Goal: Information Seeking & Learning: Check status

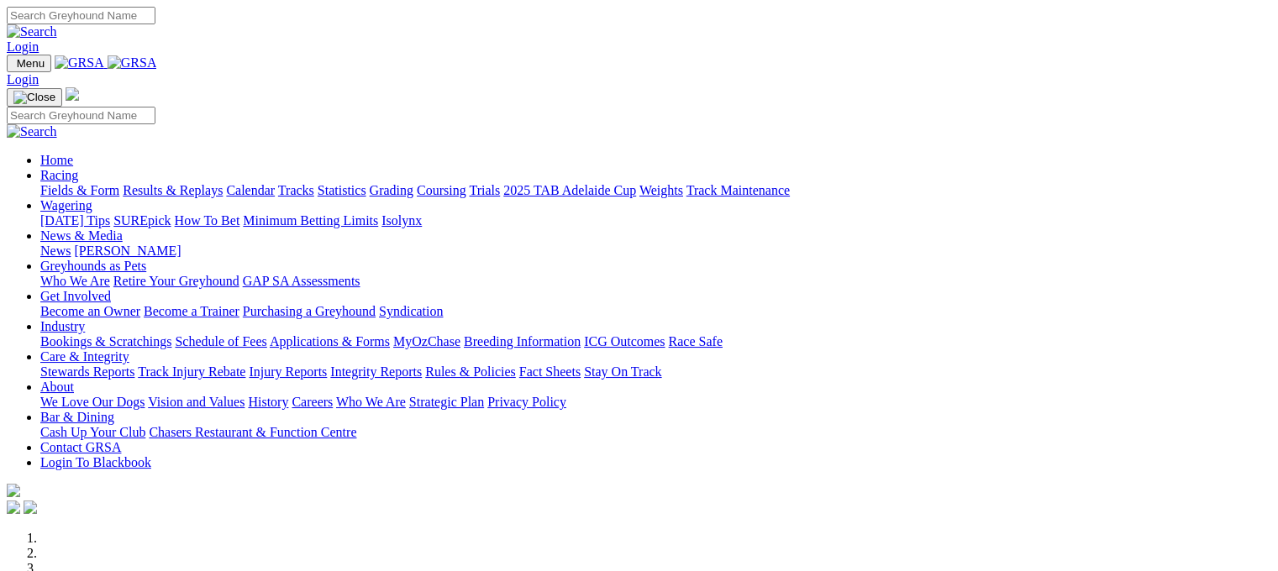
click at [91, 183] on link "Fields & Form" at bounding box center [79, 190] width 79 height 14
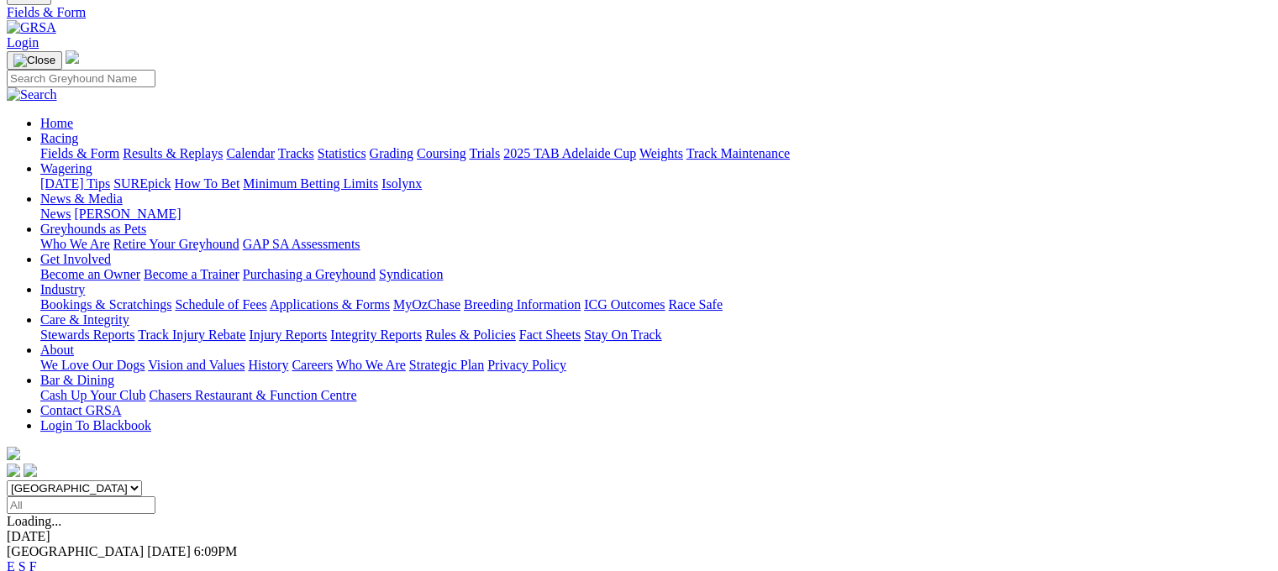
scroll to position [101, 0]
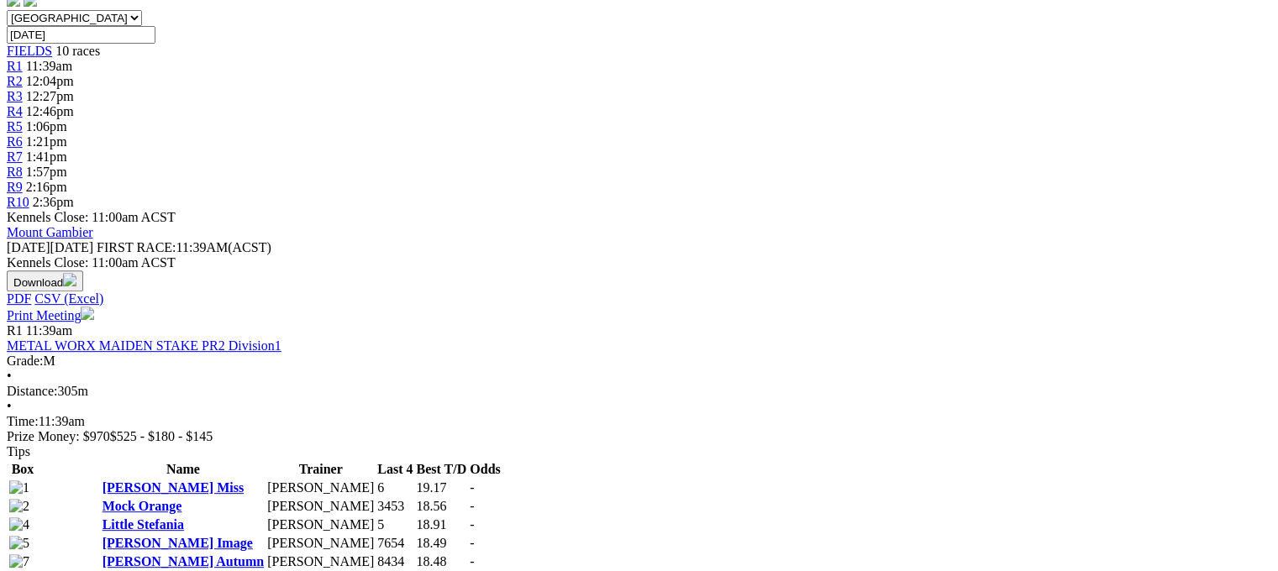
scroll to position [571, 0]
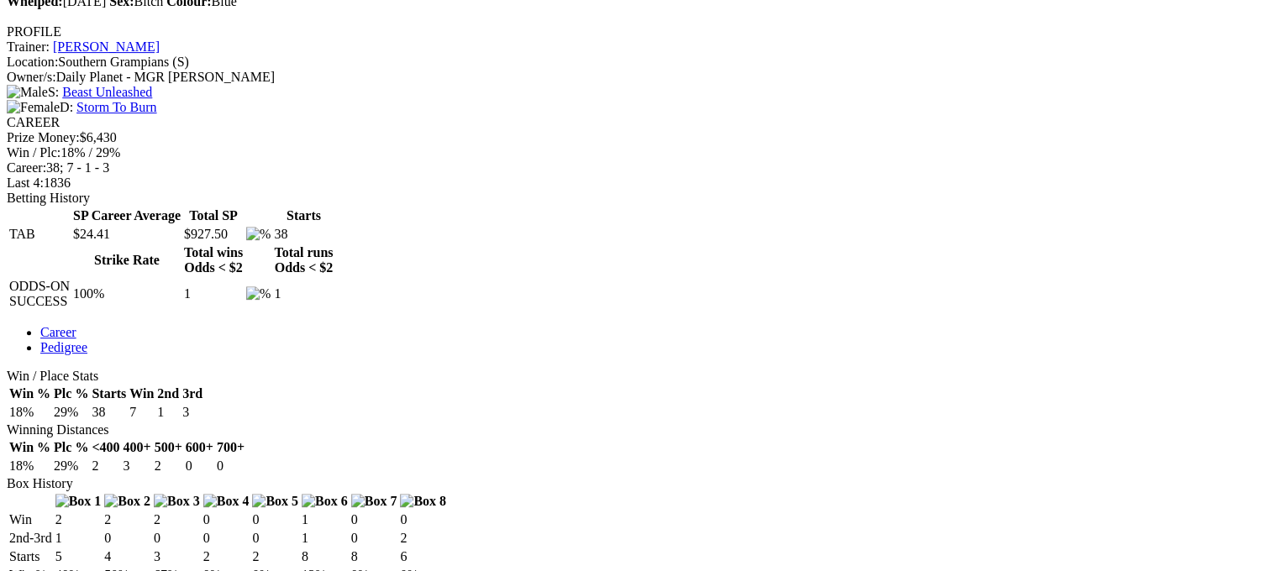
scroll to position [605, 0]
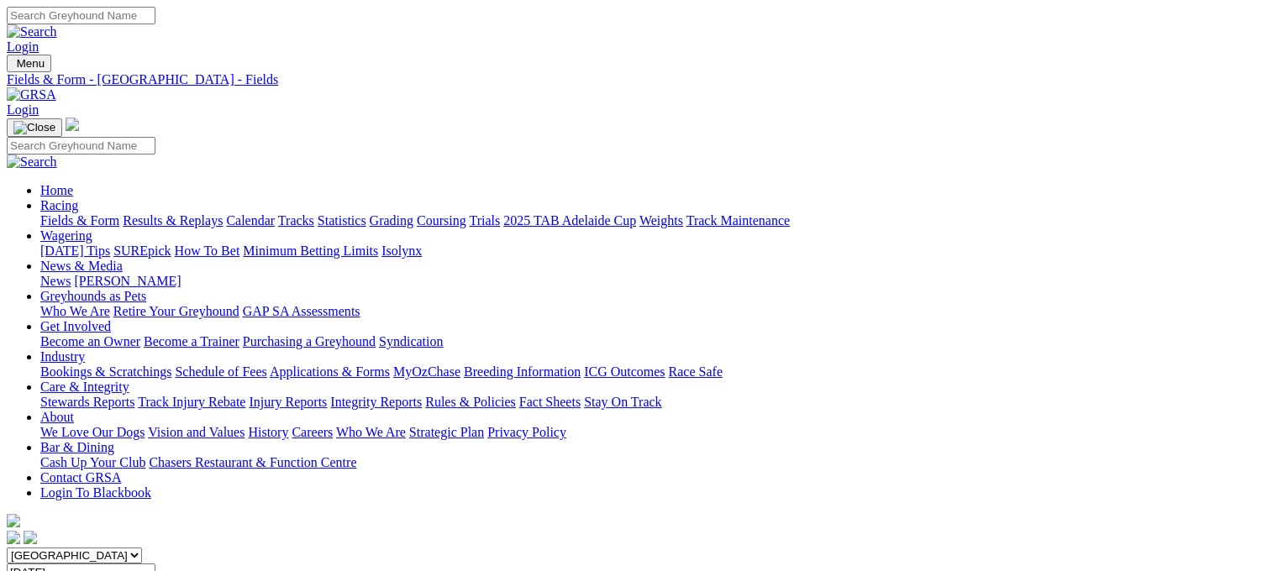
click at [213, 213] on link "Results & Replays" at bounding box center [173, 220] width 100 height 14
click at [155, 564] on input "Select date" at bounding box center [81, 573] width 149 height 18
click at [155, 564] on input "Sunday, 17 Aug 2025" at bounding box center [81, 573] width 149 height 18
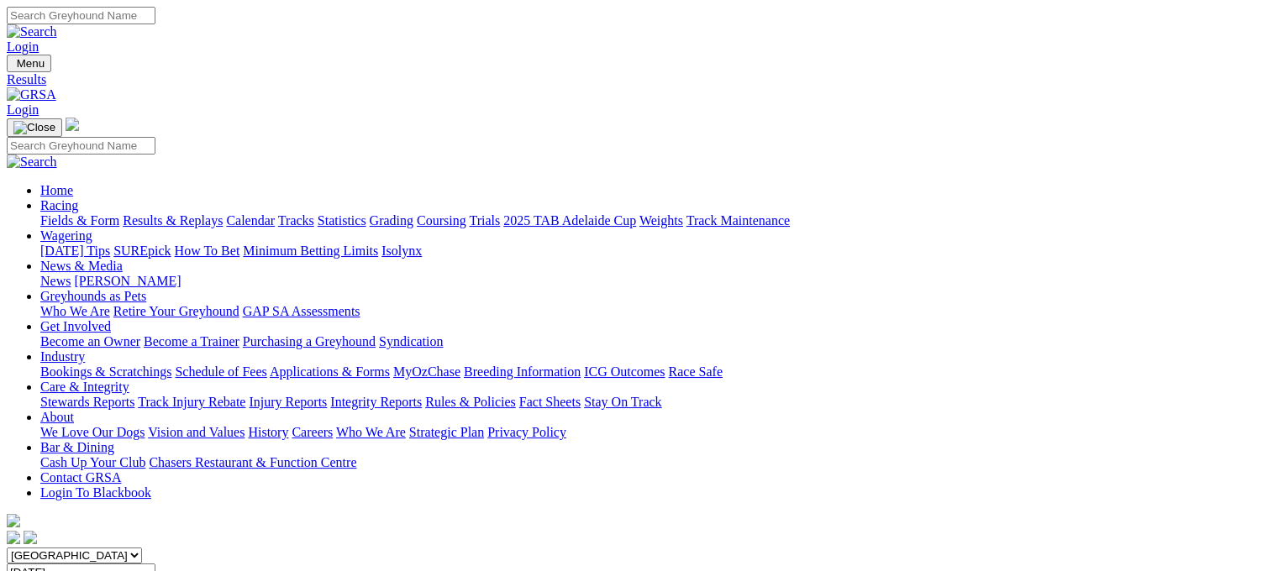
type input "[DATE]"
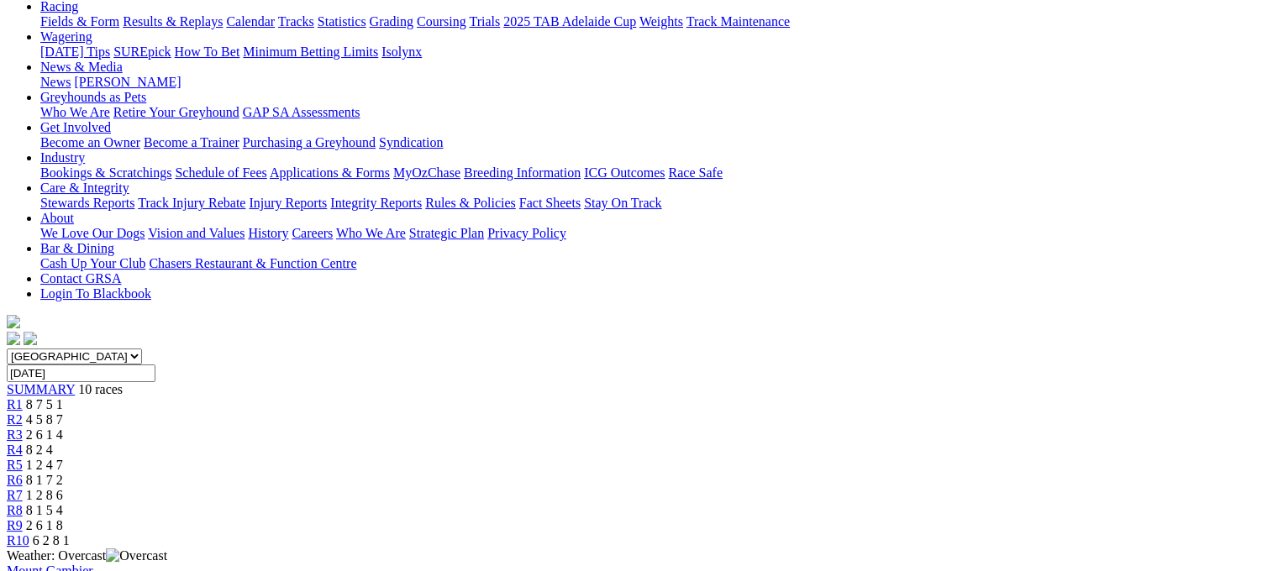
scroll to position [202, 0]
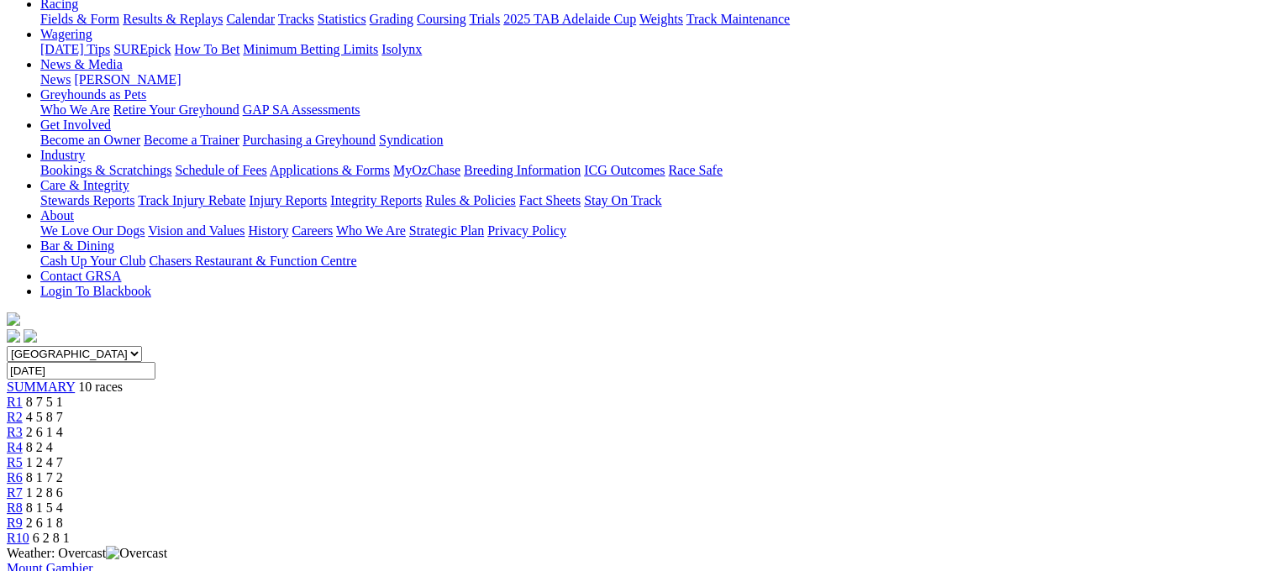
click at [23, 501] on span "R8" at bounding box center [15, 508] width 16 height 14
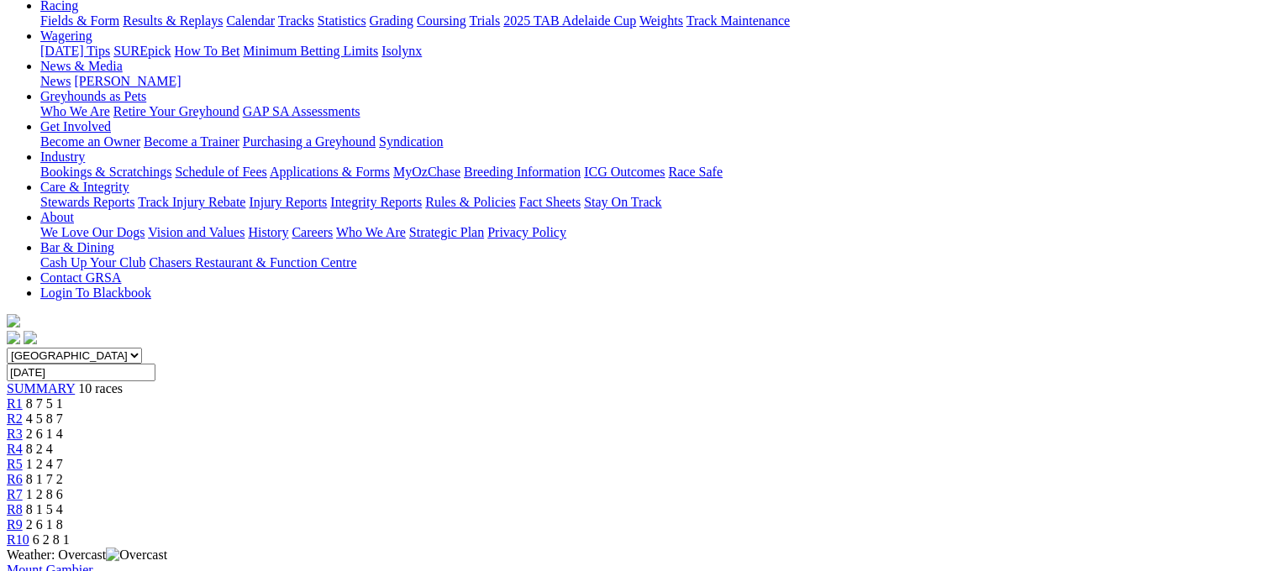
scroll to position [202, 0]
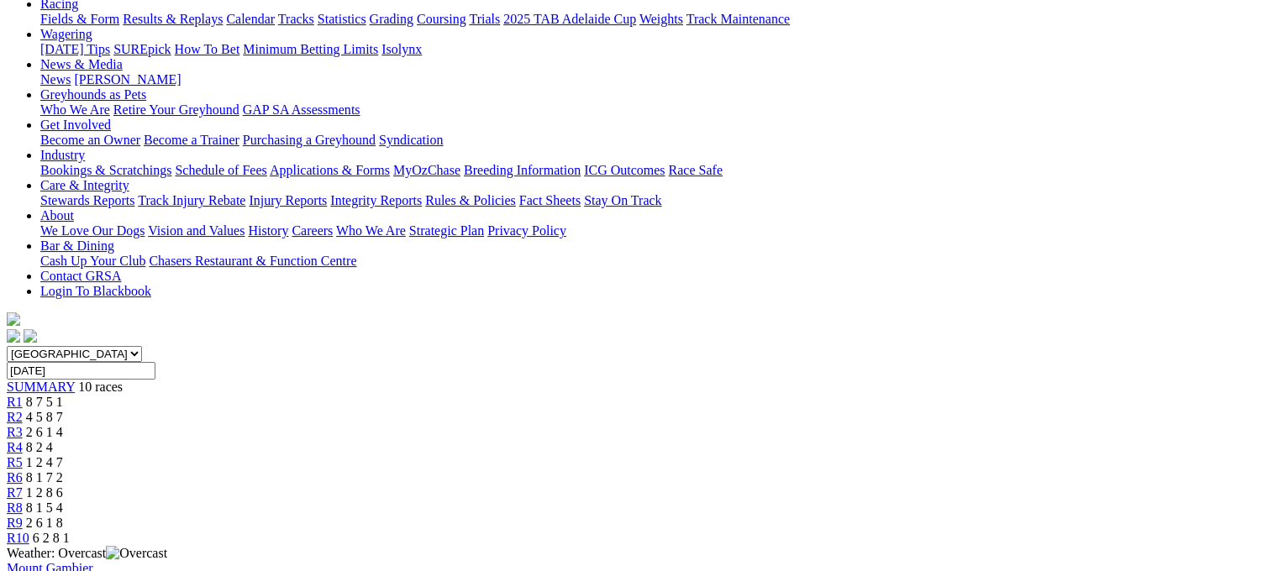
click at [63, 470] on span "8 1 7 2" at bounding box center [44, 477] width 37 height 14
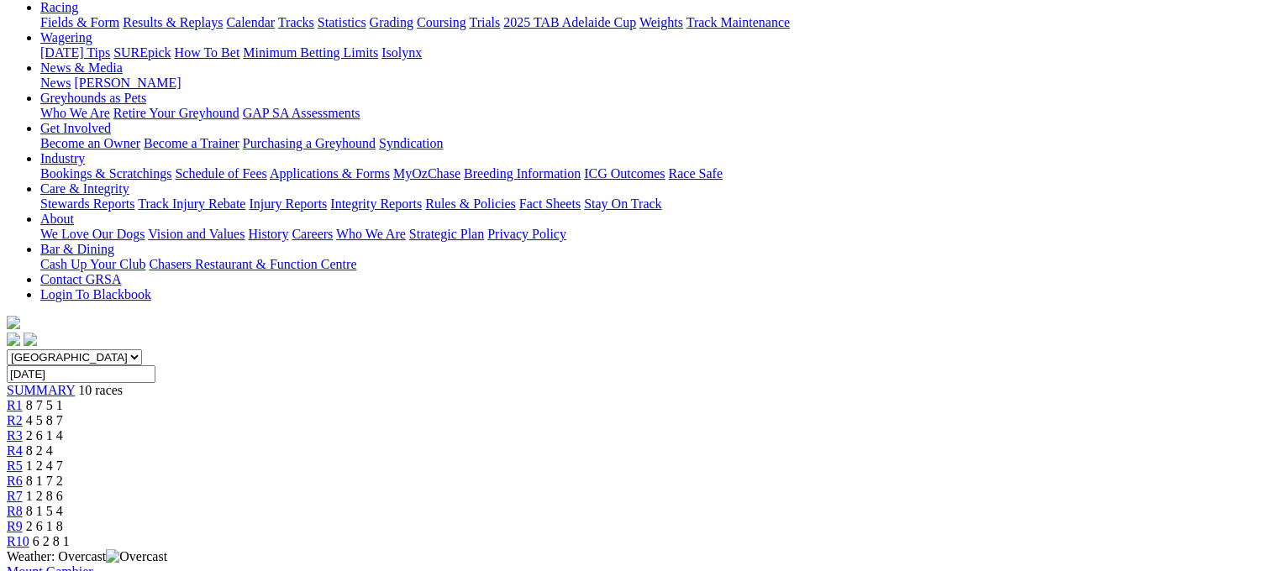
scroll to position [202, 0]
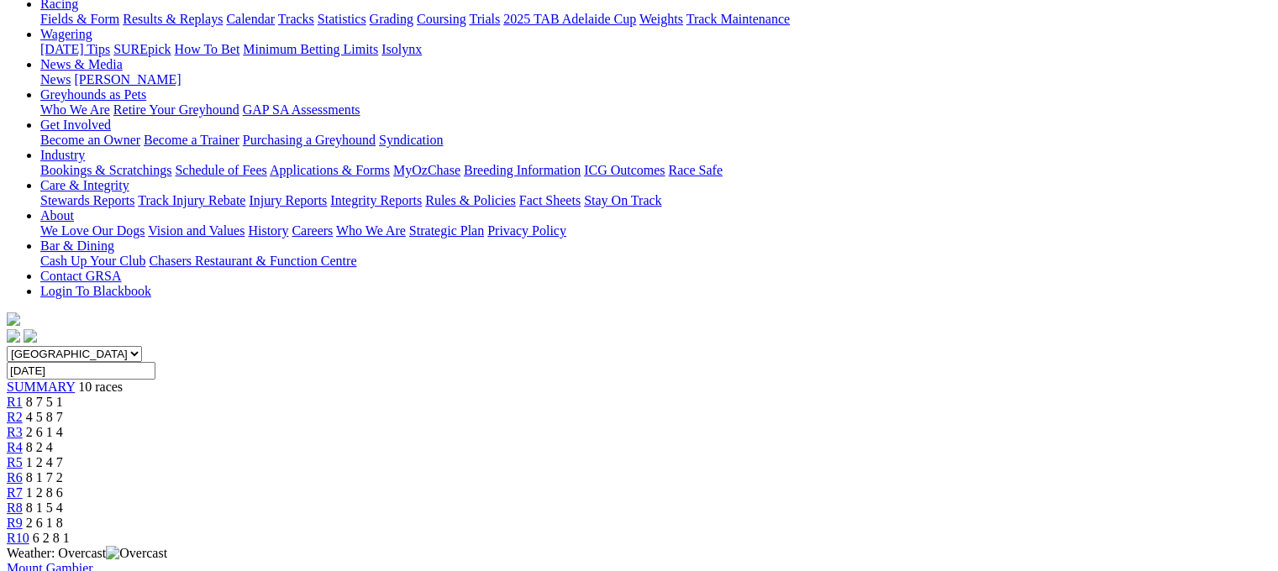
click at [63, 455] on span "1 2 4 7" at bounding box center [44, 462] width 37 height 14
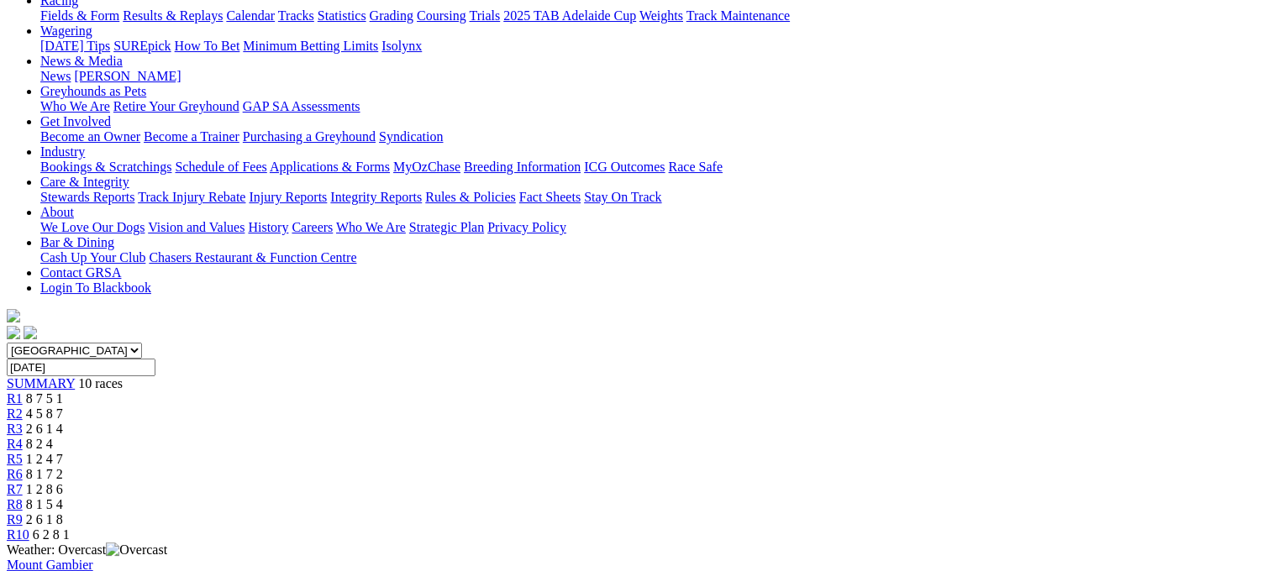
scroll to position [202, 0]
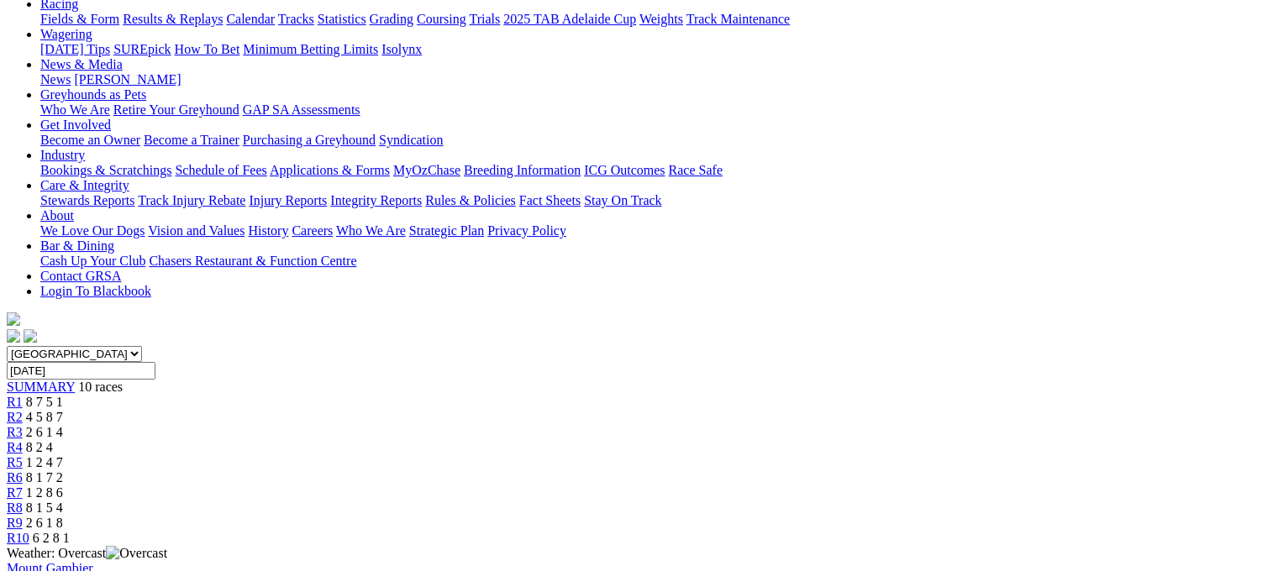
click at [567, 440] on div "R4 8 2 4" at bounding box center [639, 447] width 1264 height 15
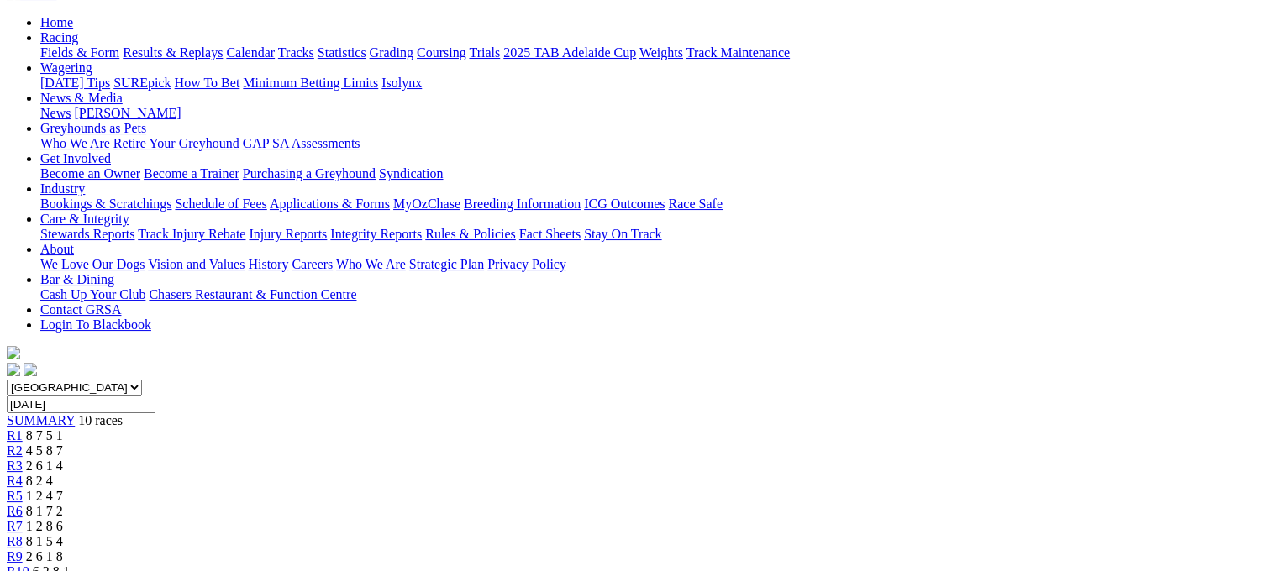
scroll to position [202, 0]
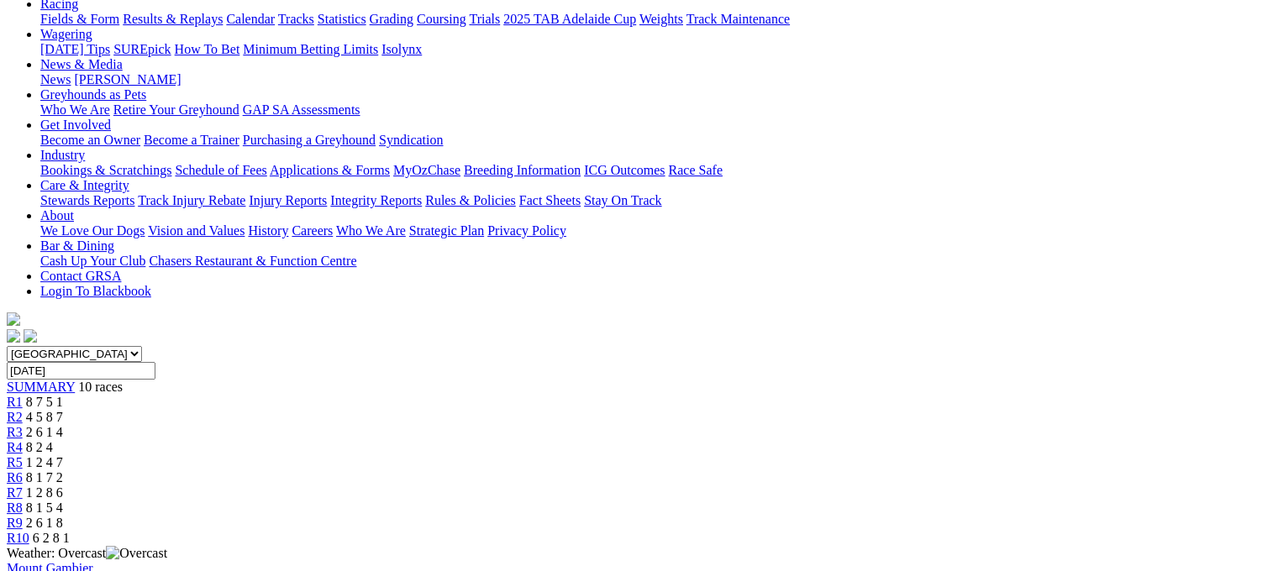
click at [63, 425] on span "2 6 1 4" at bounding box center [44, 432] width 37 height 14
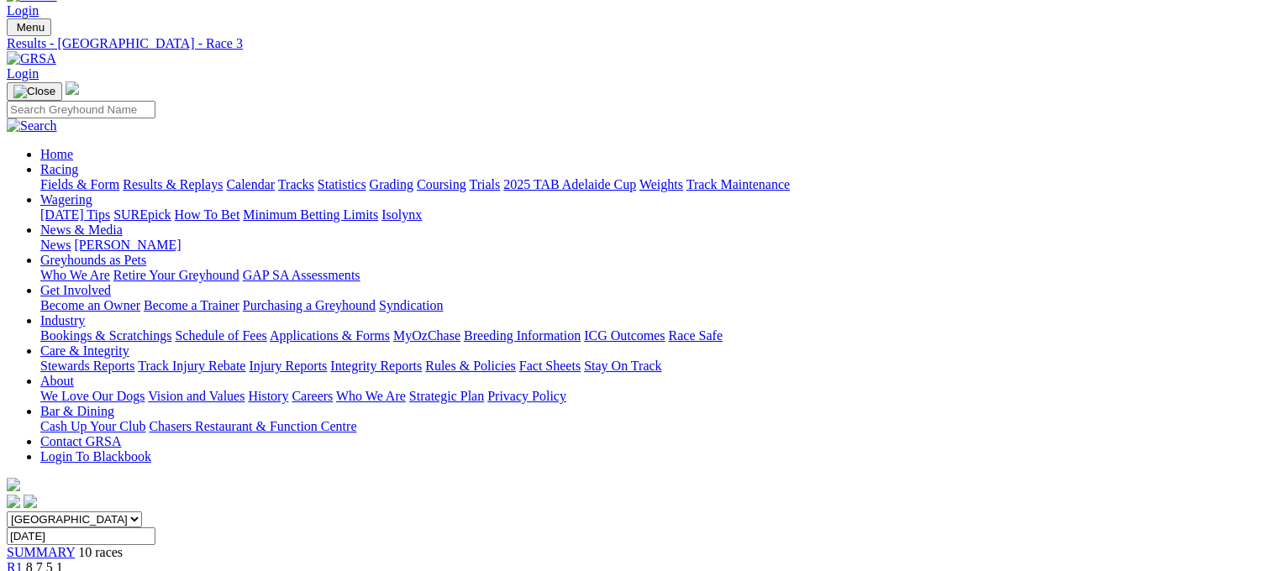
scroll to position [34, 0]
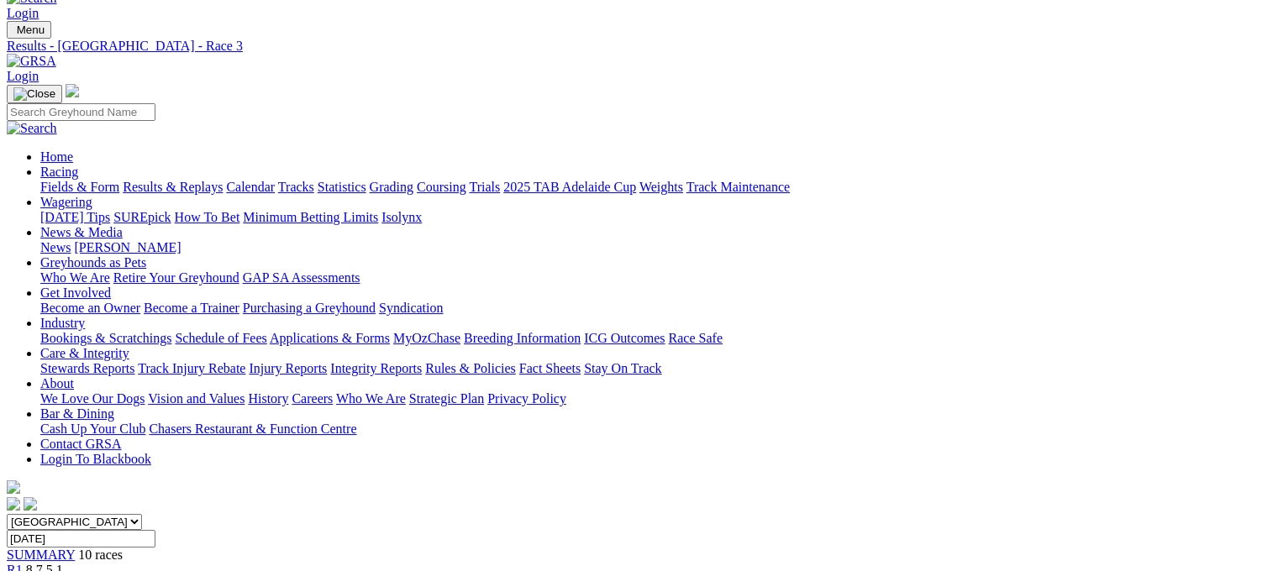
click at [223, 180] on link "Results & Replays" at bounding box center [173, 187] width 100 height 14
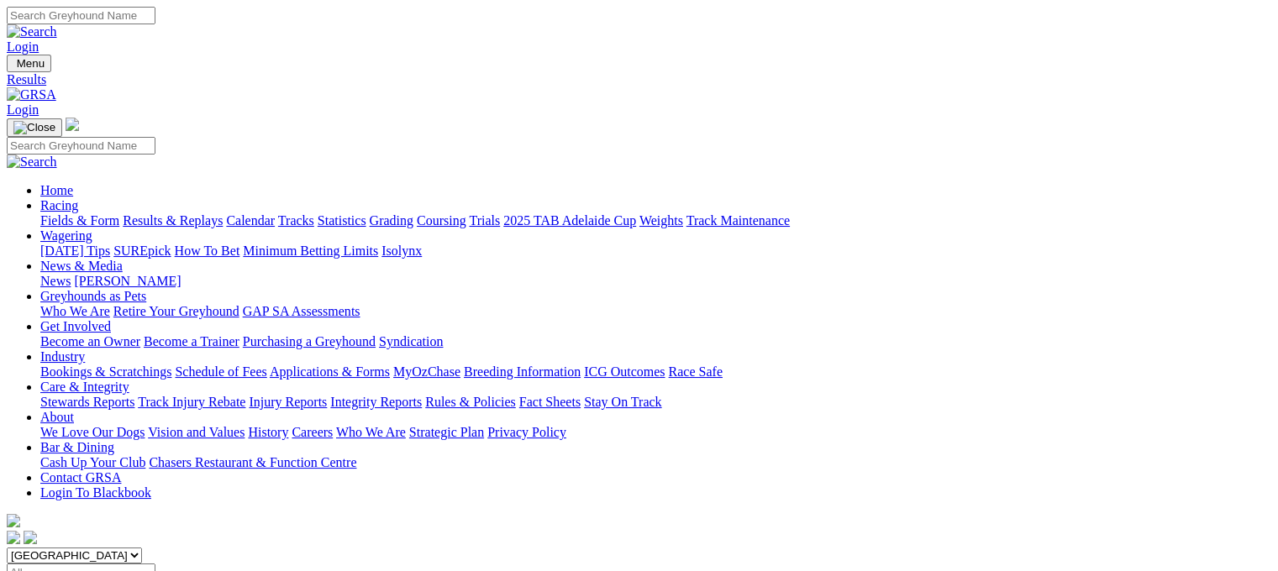
click at [155, 564] on input "Select date" at bounding box center [81, 573] width 149 height 18
type input "Thursday, 17 Jul 2025"
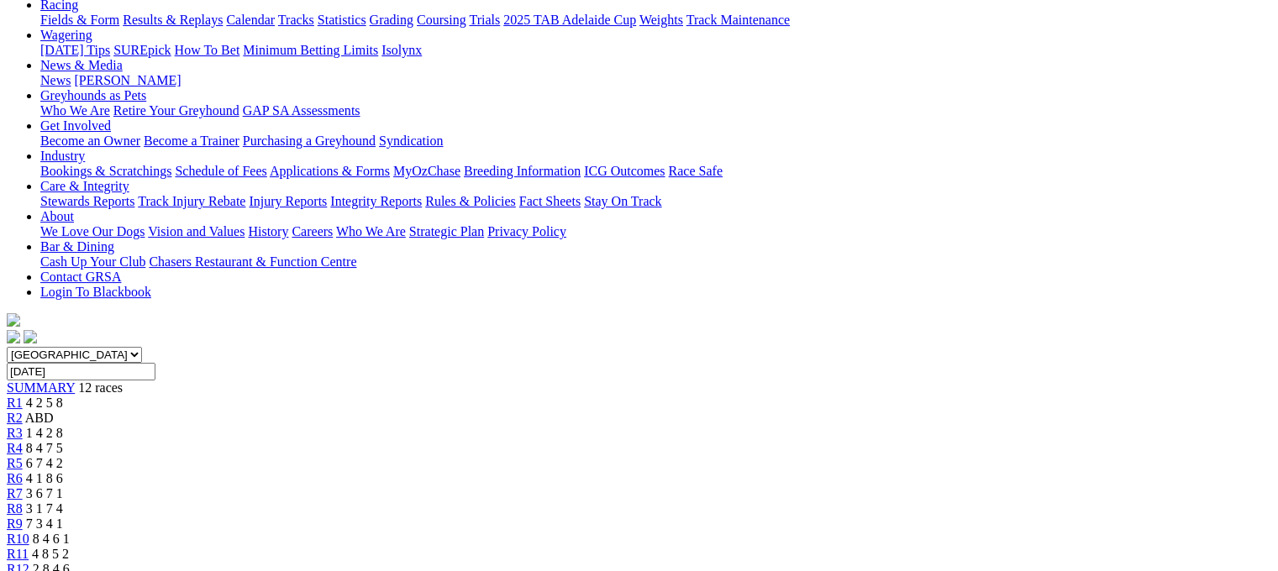
scroll to position [202, 0]
click at [492, 440] on div "R4 8 4 7 5" at bounding box center [639, 447] width 1264 height 15
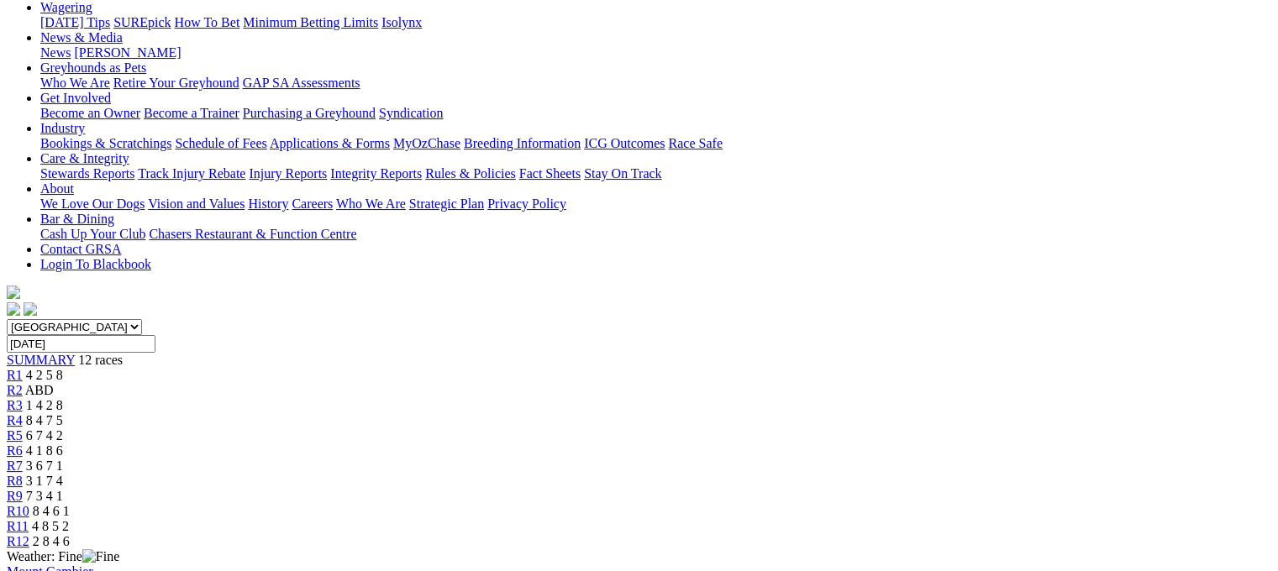
scroll to position [202, 0]
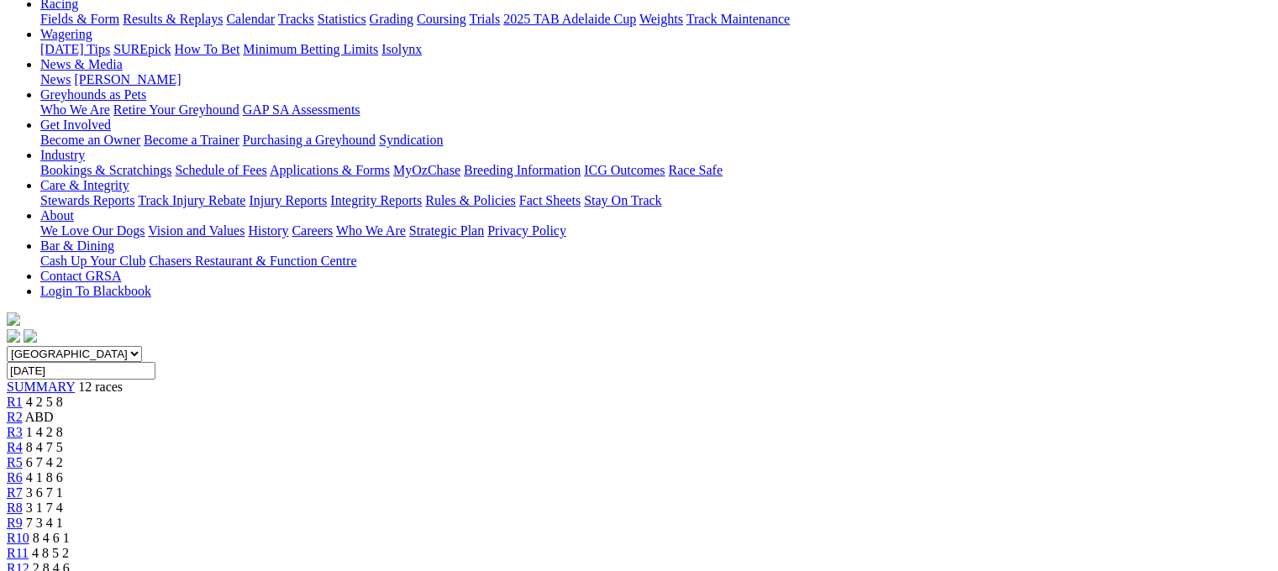
click at [63, 455] on span "6 7 4 2" at bounding box center [44, 462] width 37 height 14
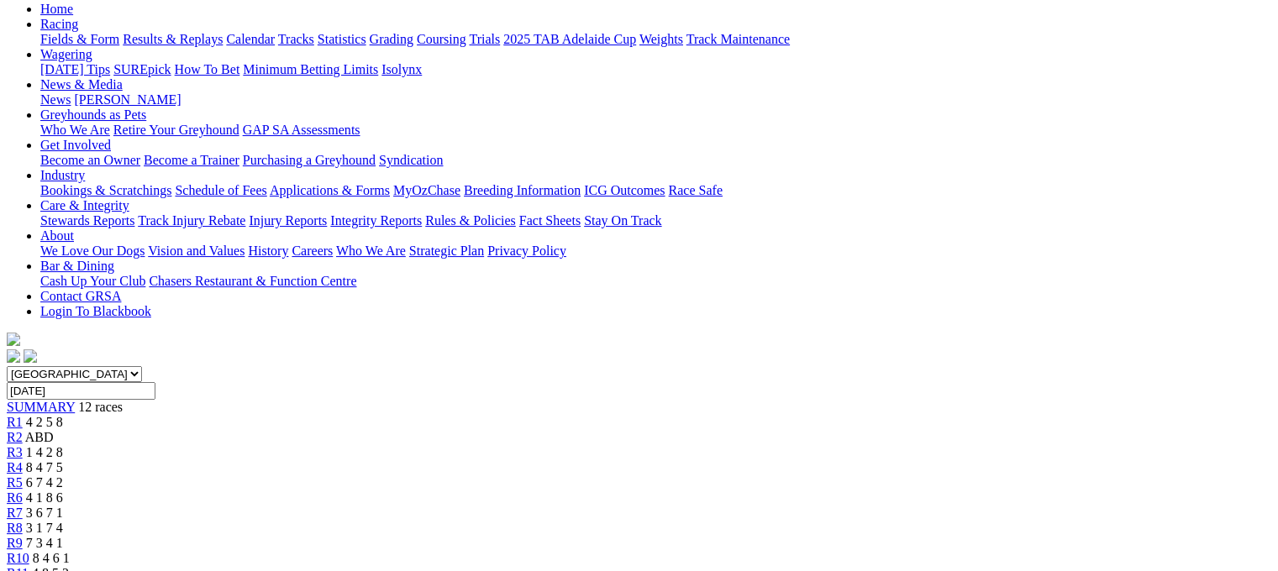
scroll to position [168, 0]
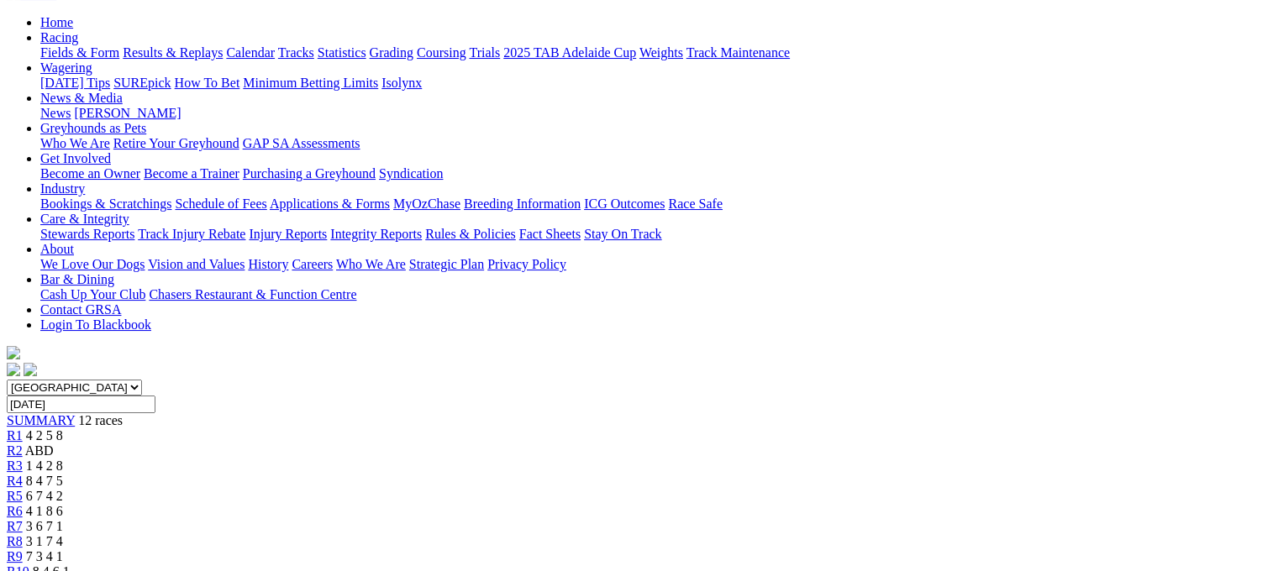
click at [23, 504] on link "R6" at bounding box center [15, 511] width 16 height 14
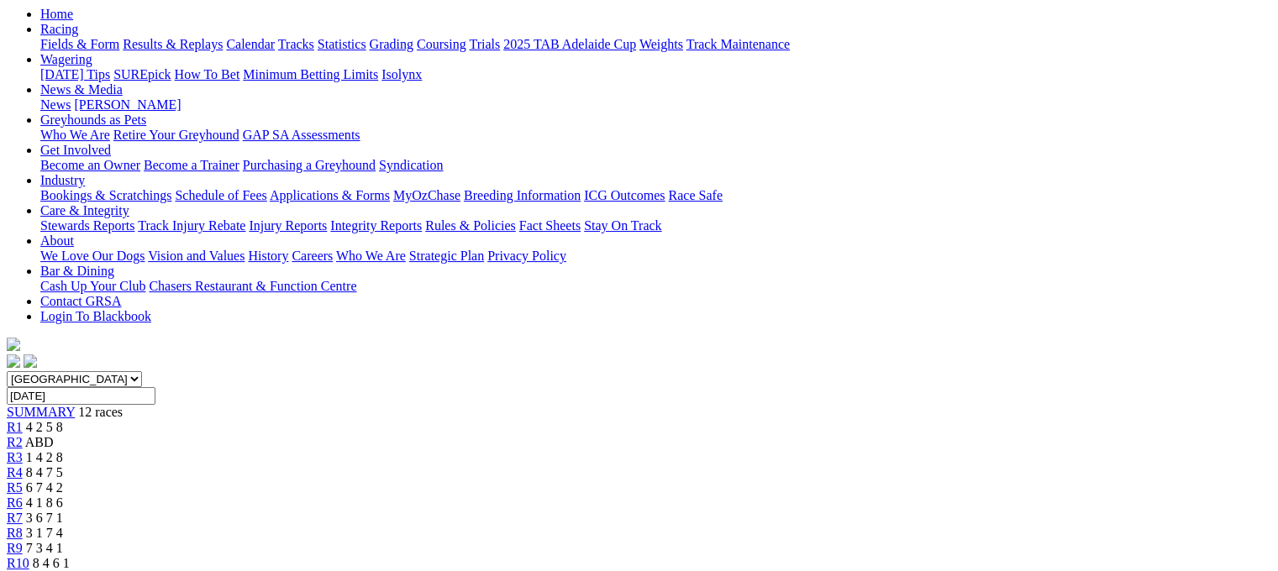
scroll to position [175, 0]
click at [23, 512] on span "R7" at bounding box center [15, 519] width 16 height 14
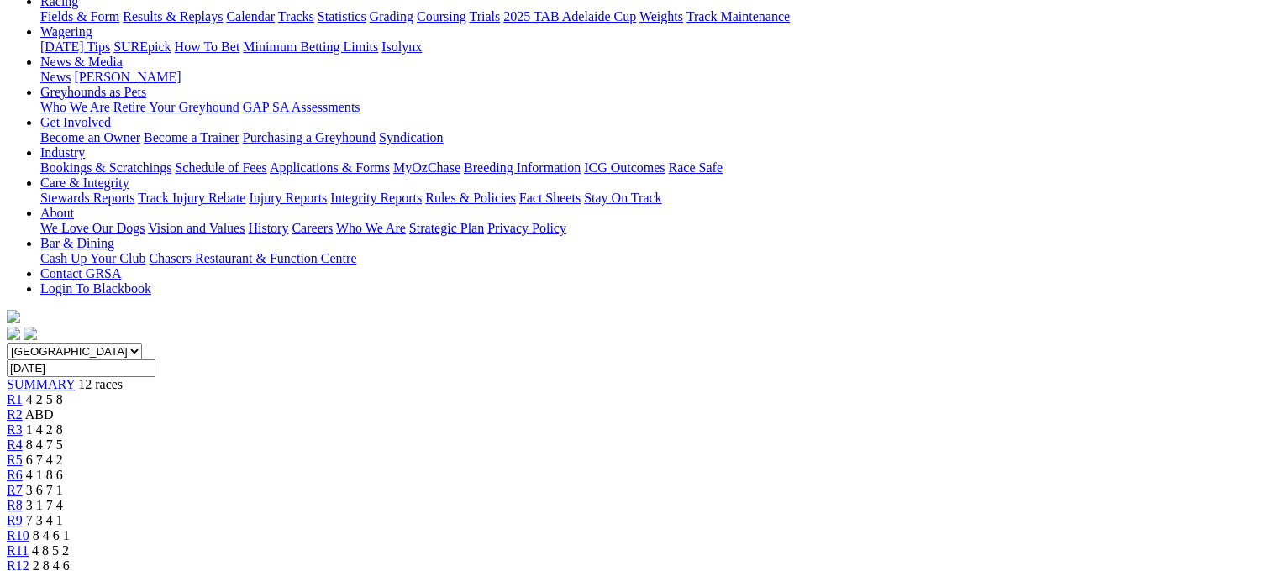
scroll to position [202, 0]
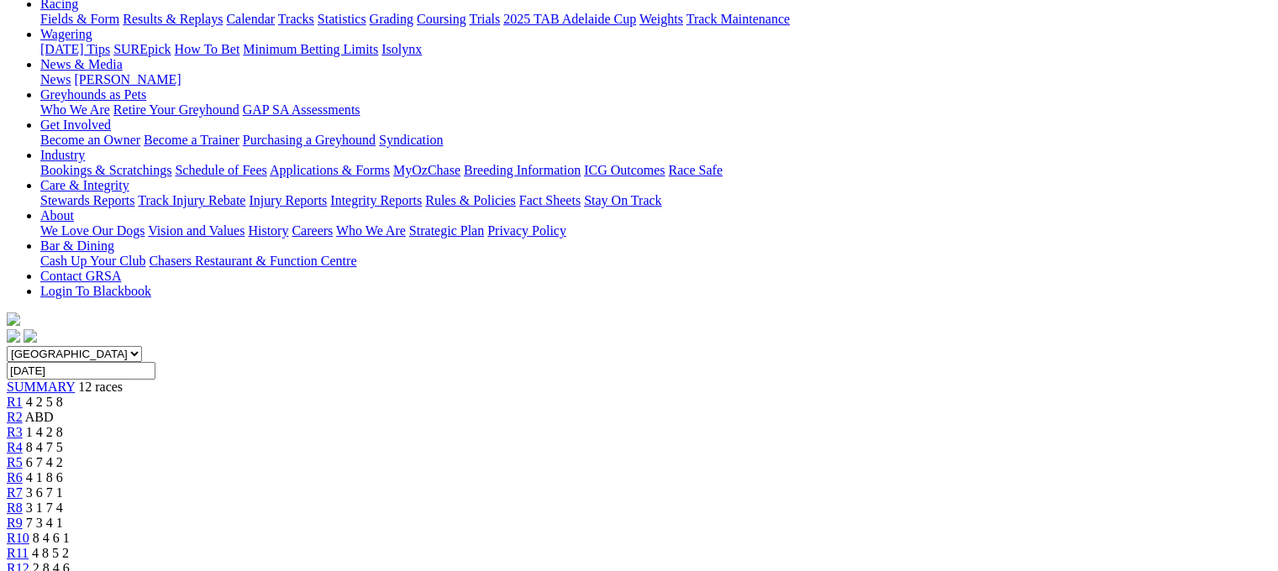
click at [23, 501] on link "R8" at bounding box center [15, 508] width 16 height 14
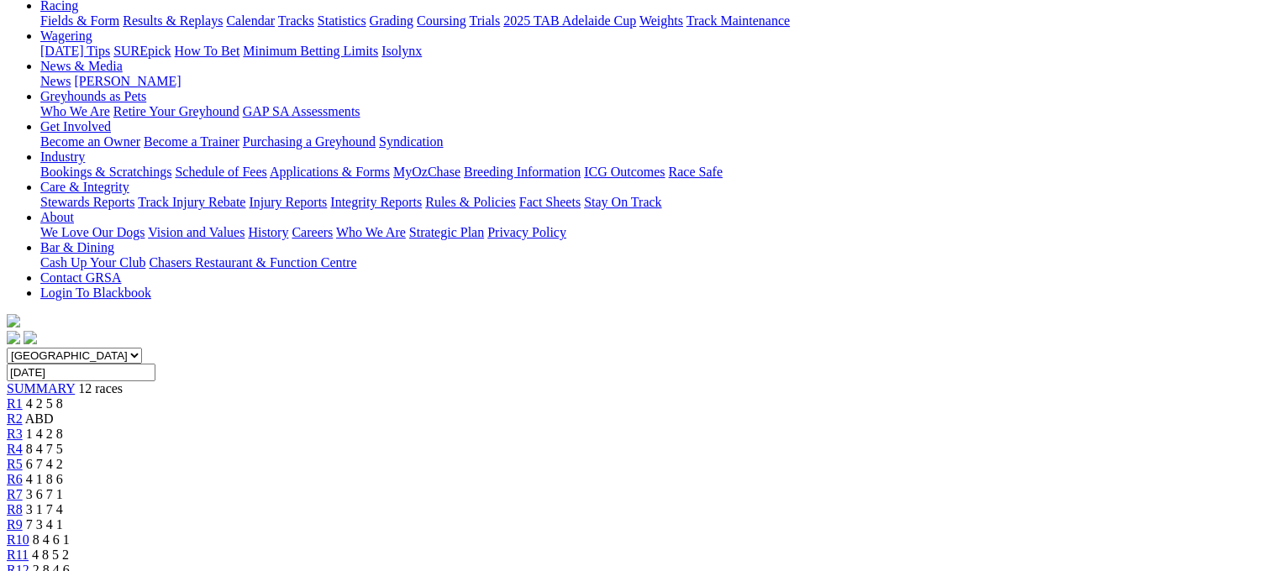
scroll to position [188, 0]
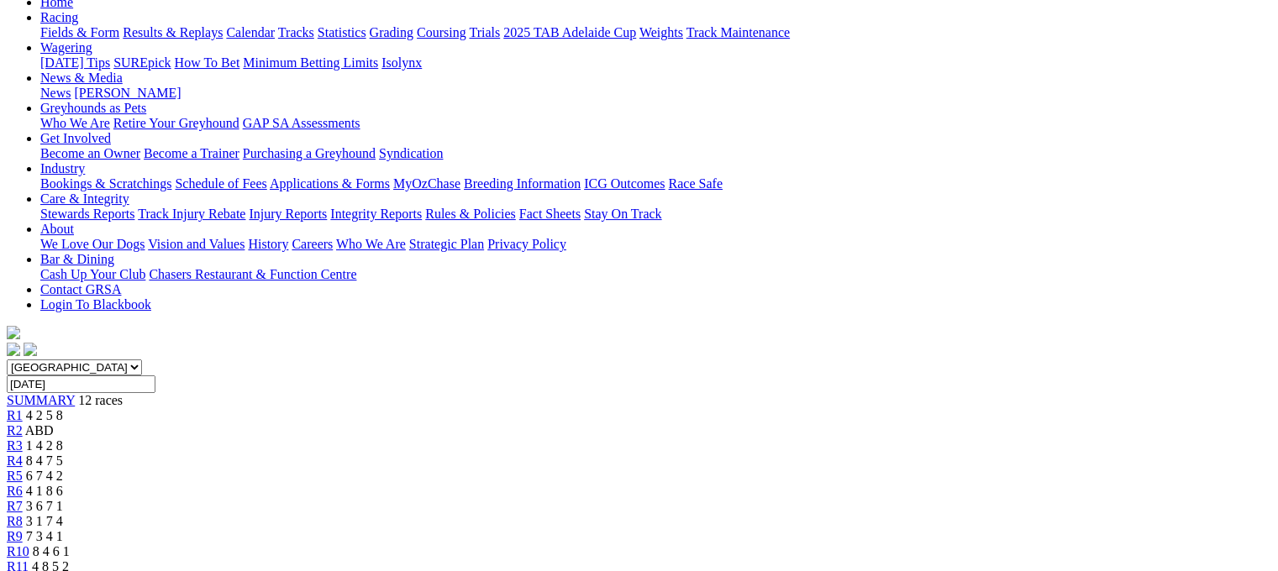
click at [63, 529] on span "7 3 4 1" at bounding box center [44, 536] width 37 height 14
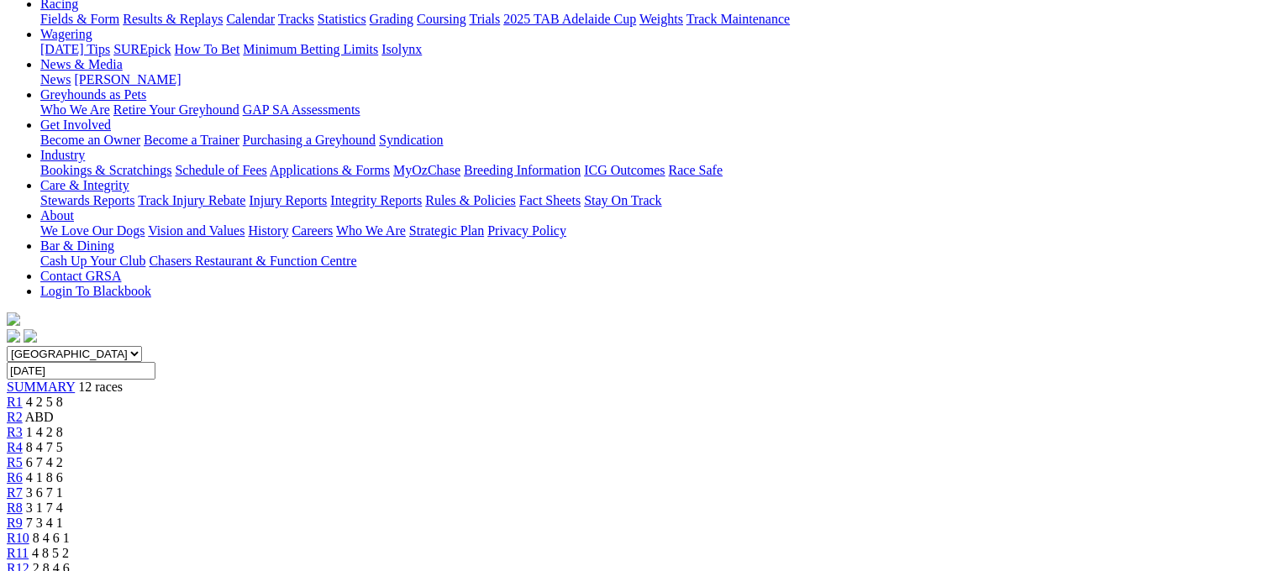
scroll to position [202, 0]
click at [70, 531] on span "8 4 6 1" at bounding box center [51, 538] width 37 height 14
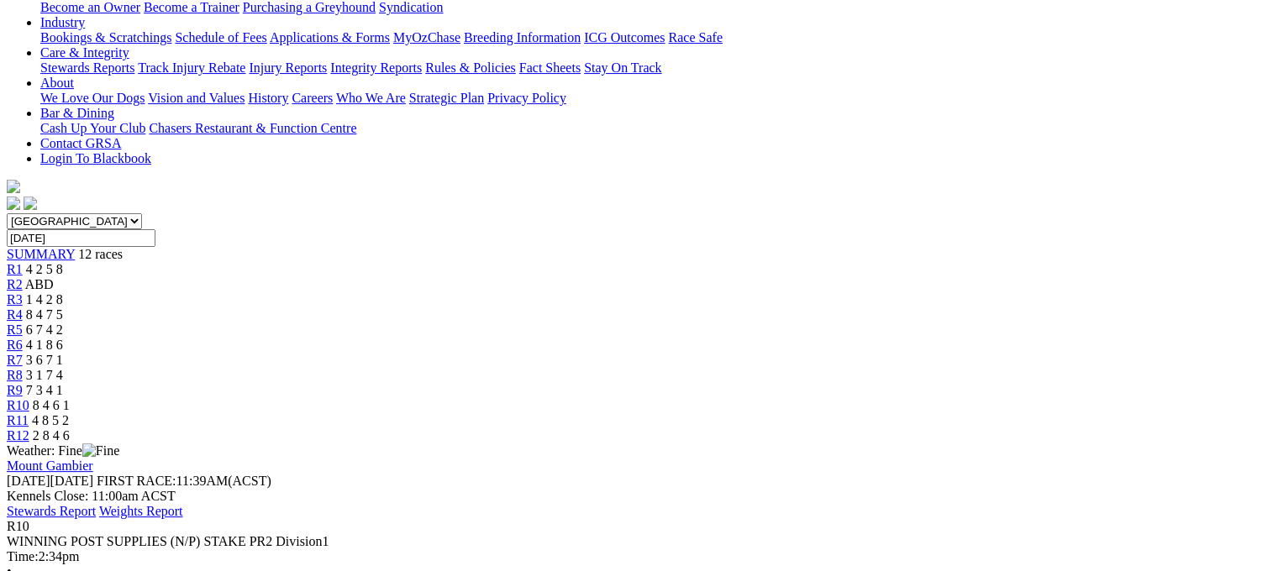
scroll to position [336, 0]
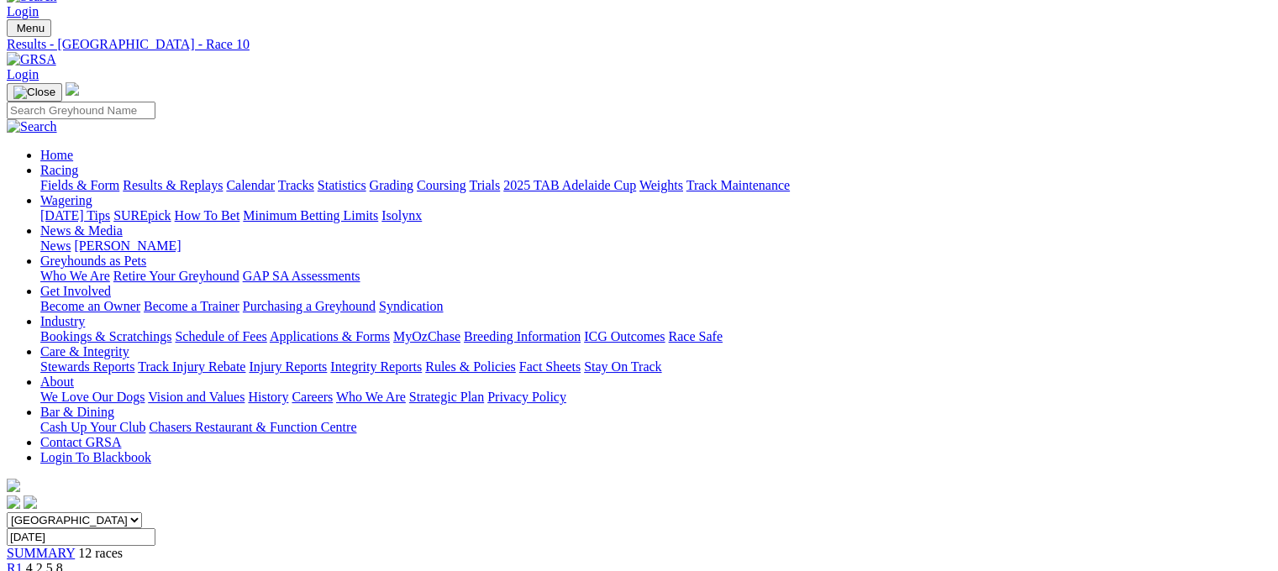
scroll to position [0, 0]
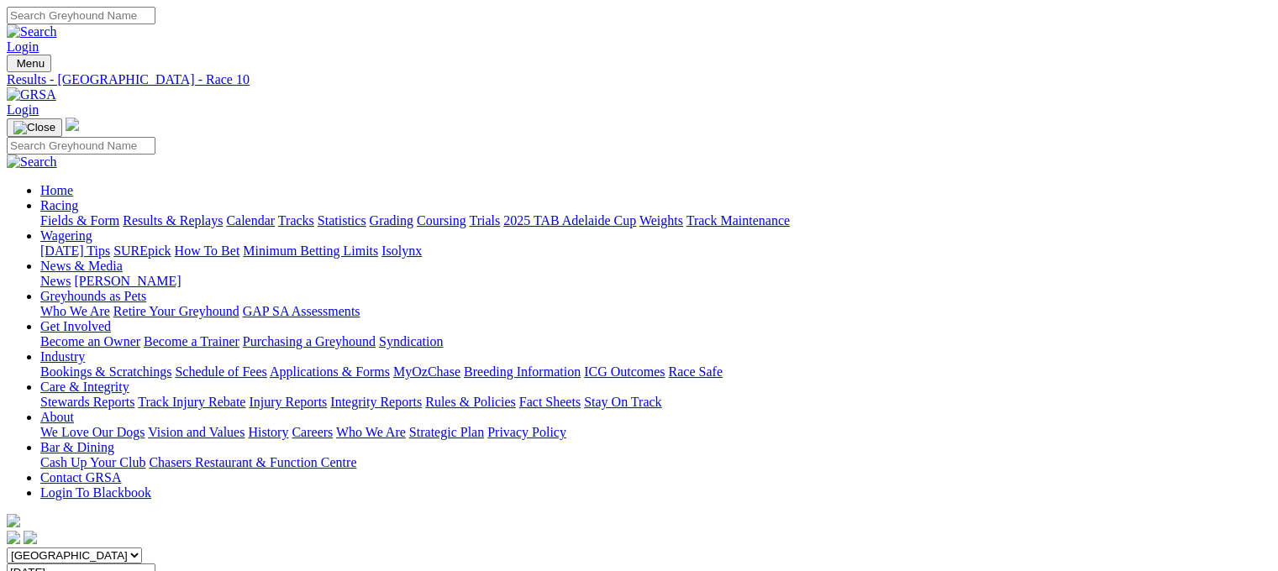
click at [202, 213] on link "Results & Replays" at bounding box center [173, 220] width 100 height 14
click at [155, 564] on input "Select date" at bounding box center [81, 573] width 149 height 18
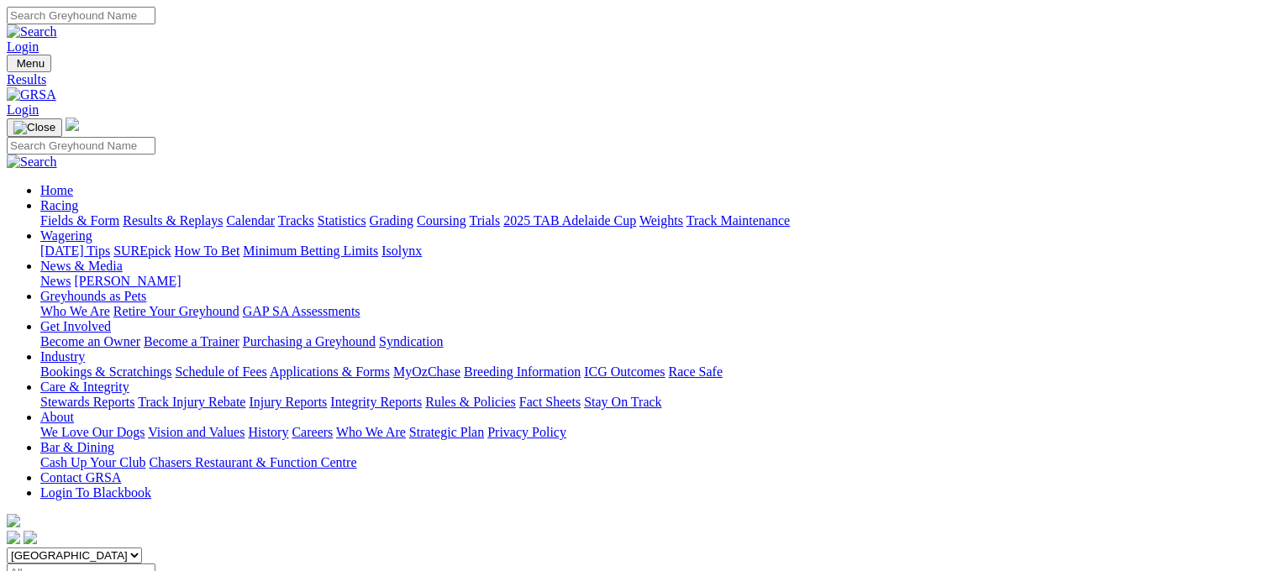
type input "[DATE]"
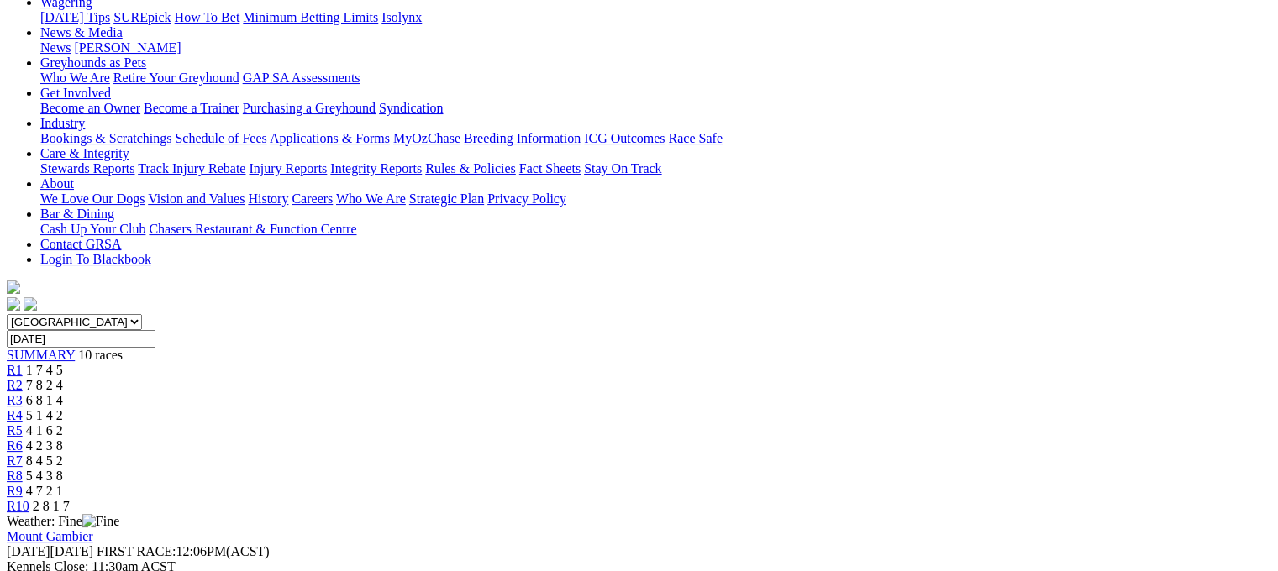
scroll to position [235, 0]
